Goal: Information Seeking & Learning: Stay updated

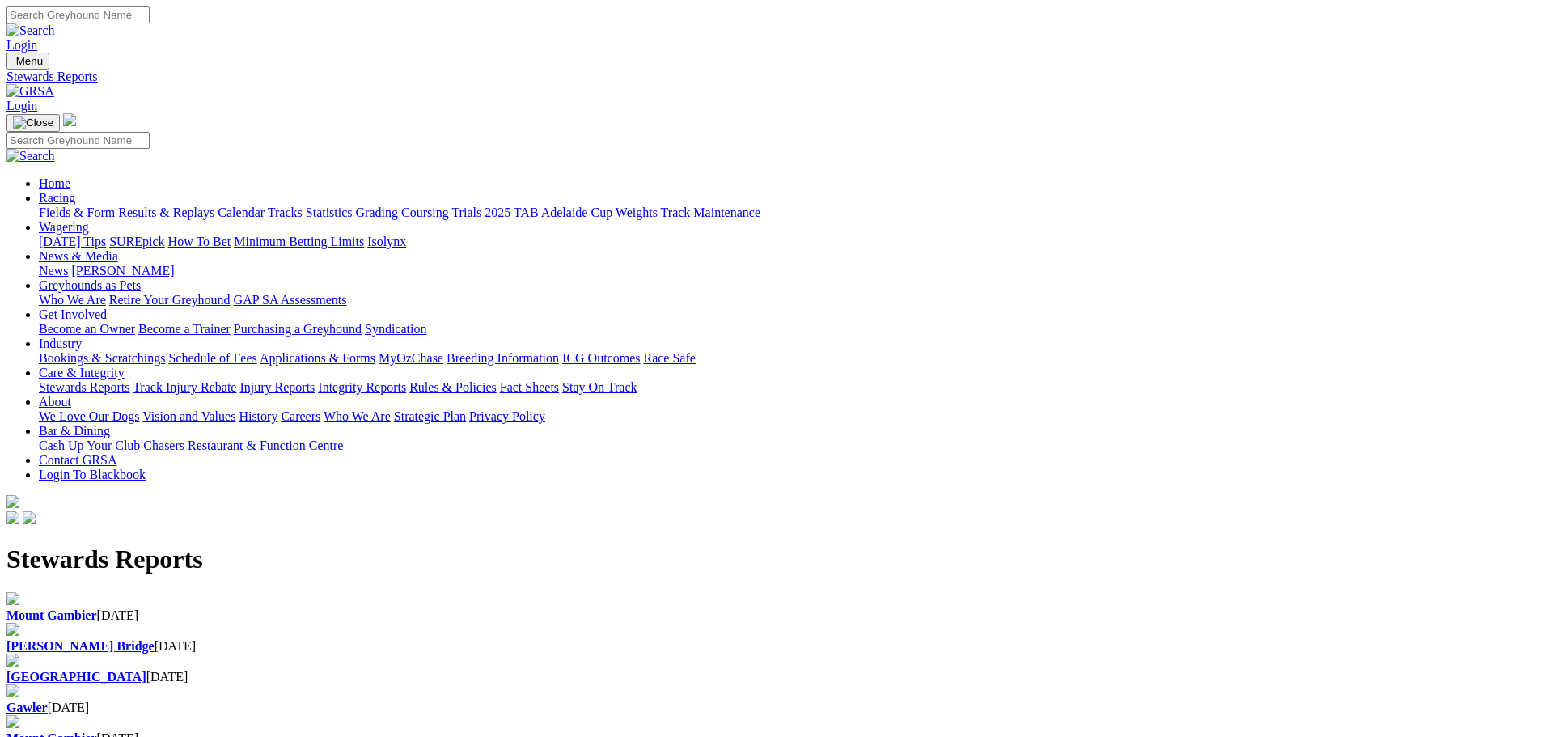
click at [725, 670] on div "[GEOGRAPHIC_DATA] [DATE]" at bounding box center [770, 677] width 1528 height 15
click at [154, 639] on b "[PERSON_NAME] Bridge" at bounding box center [80, 646] width 148 height 14
click at [323, 608] on div "Mount Gambier [DATE]" at bounding box center [770, 615] width 1528 height 15
click at [329, 592] on div "Mount Gambier [DATE]" at bounding box center [770, 607] width 1528 height 31
